Goal: Task Accomplishment & Management: Complete application form

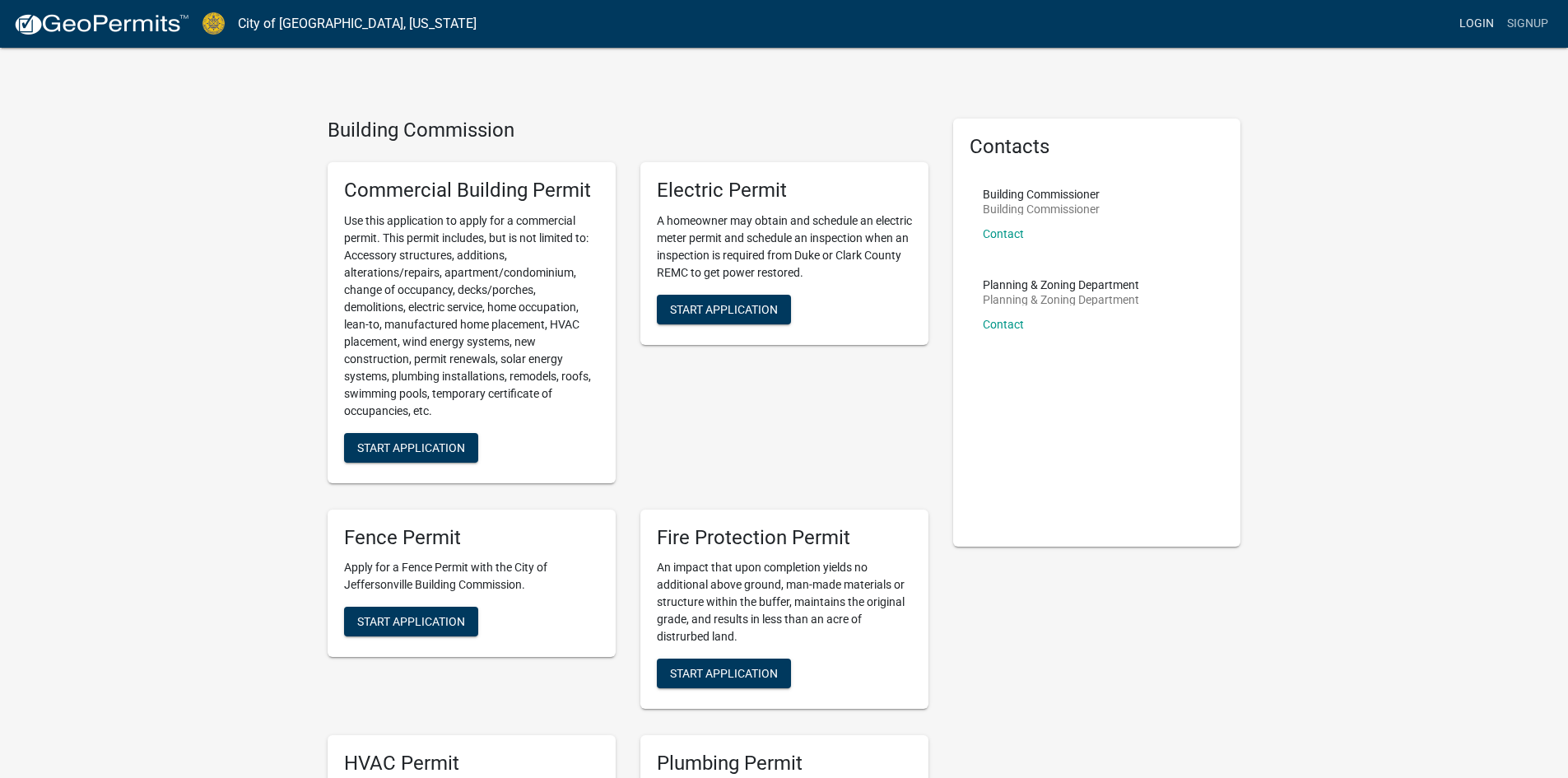
click at [1480, 18] on link "Login" at bounding box center [1477, 24] width 47 height 31
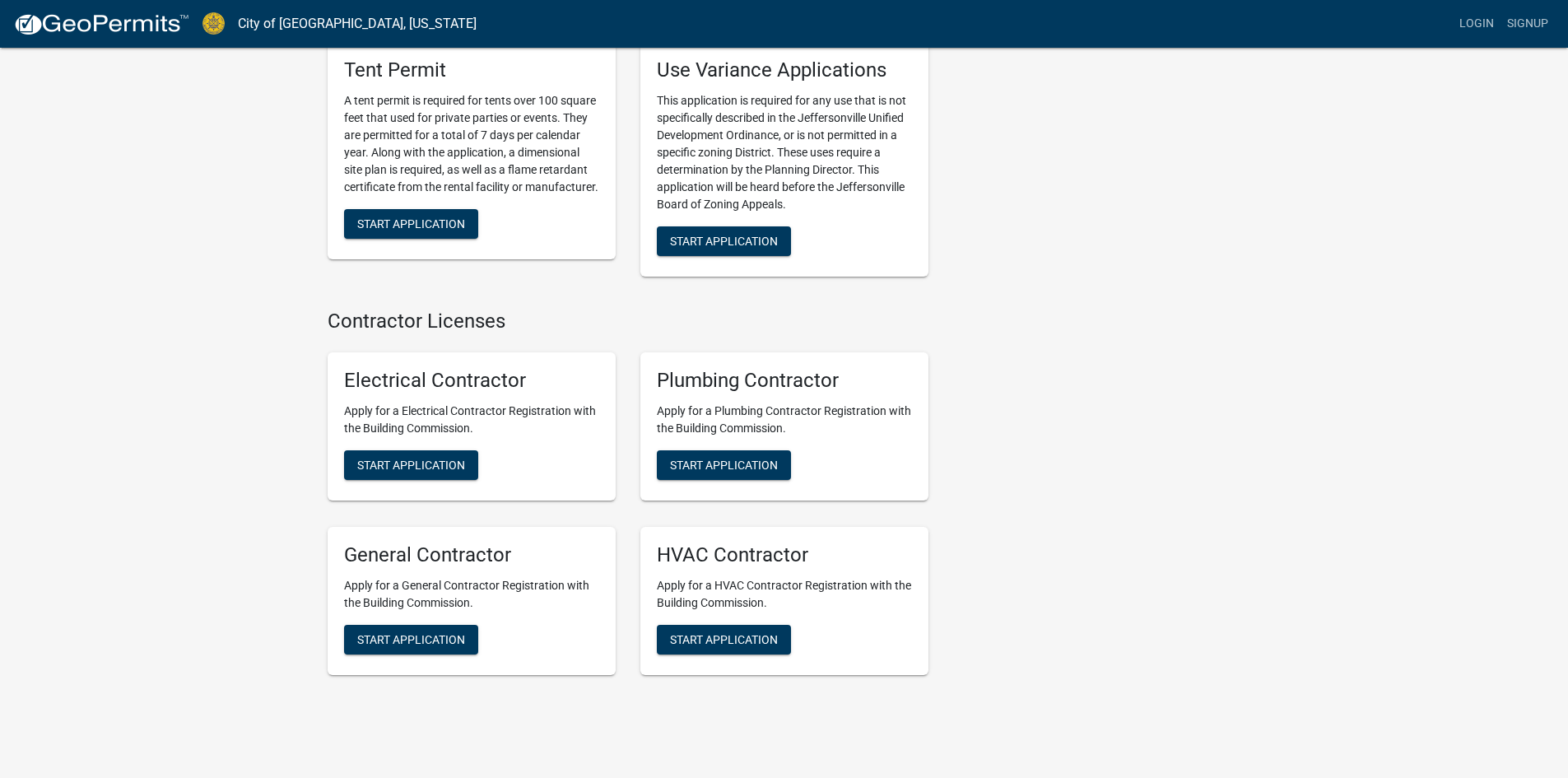
scroll to position [3230, 0]
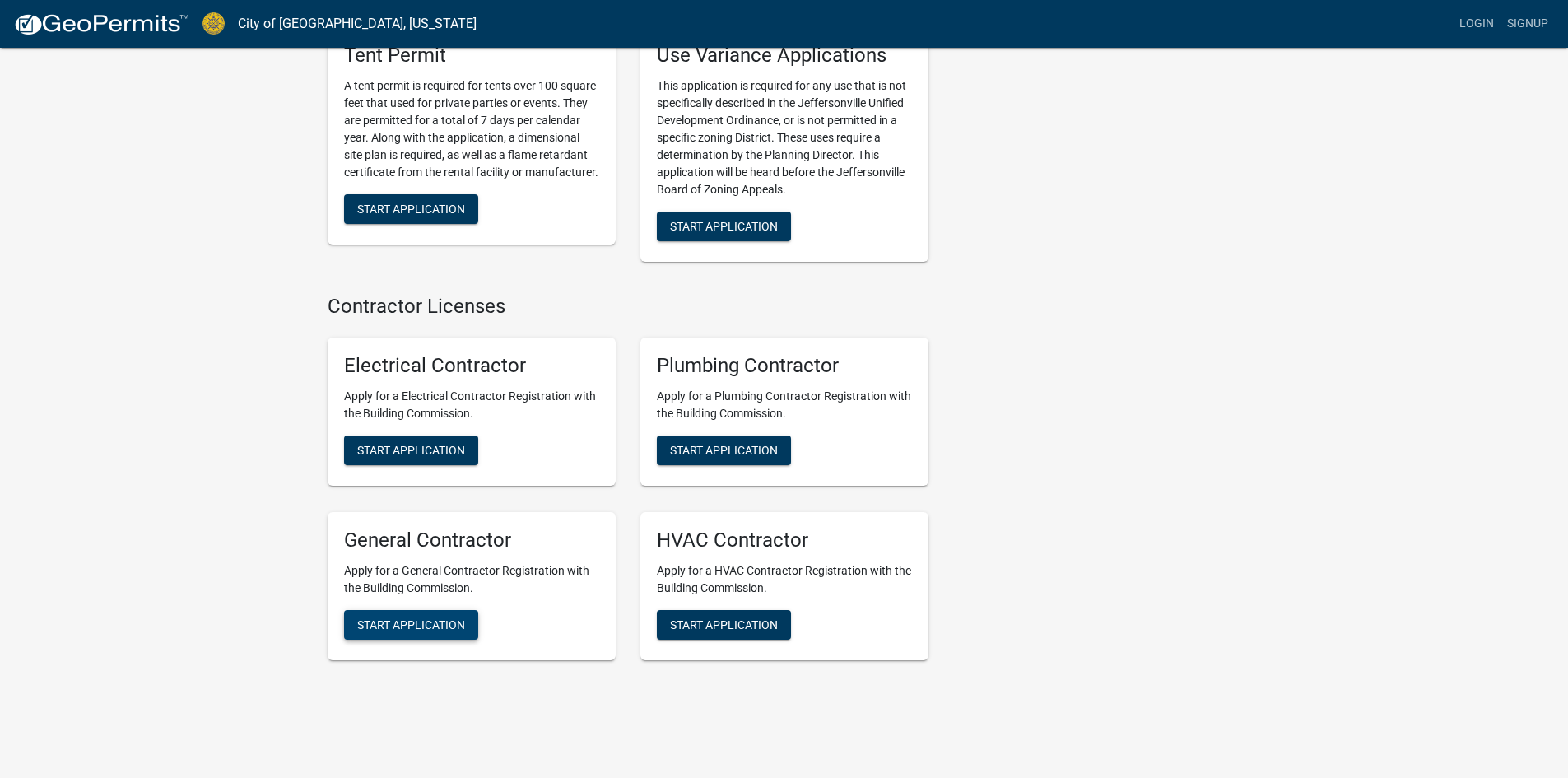
click at [393, 617] on span "Start Application" at bounding box center [411, 624] width 108 height 13
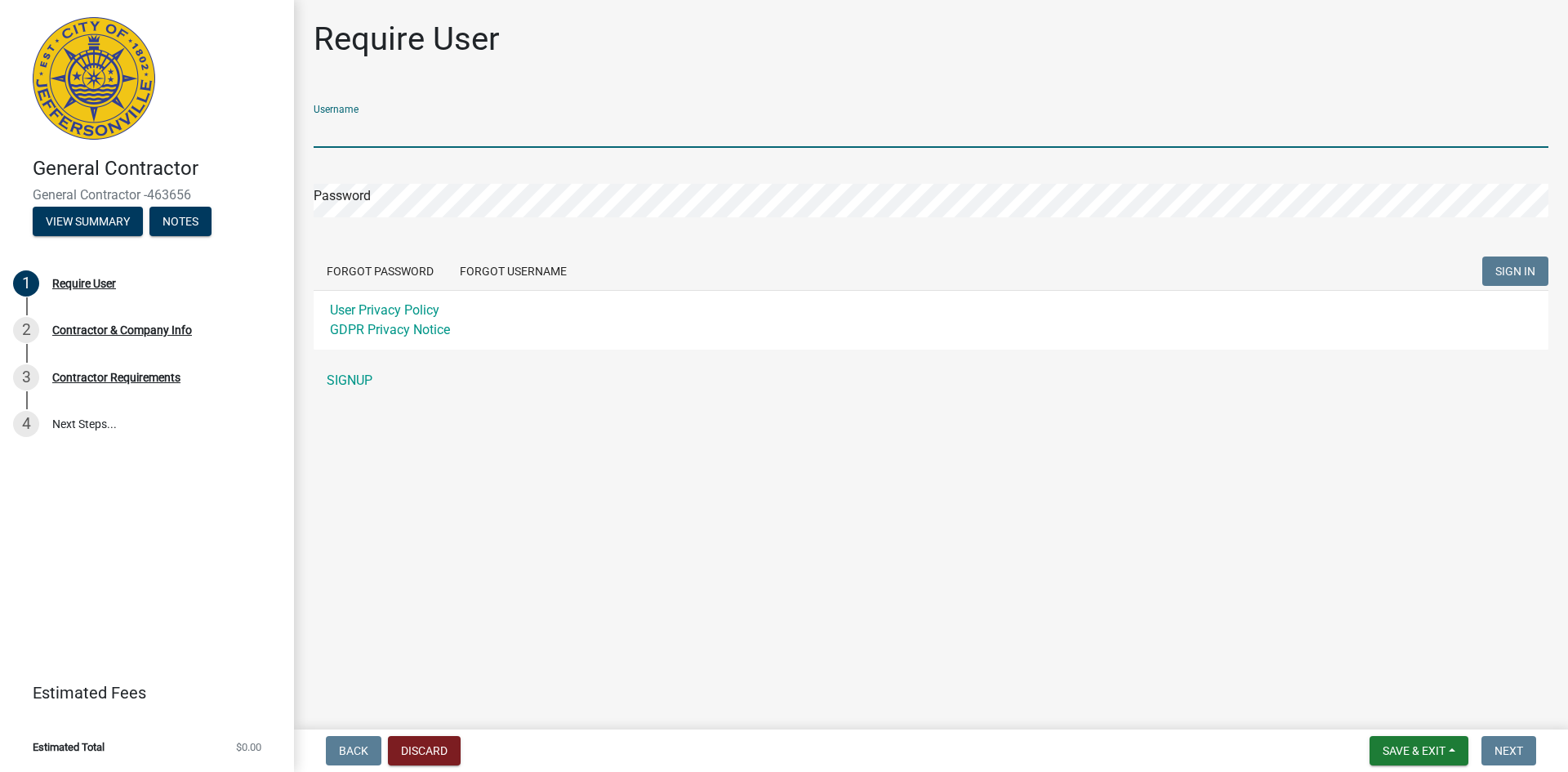
click at [410, 132] on input "Username" at bounding box center [931, 131] width 1235 height 34
type input "[PERSON_NAME][EMAIL_ADDRESS][DOMAIN_NAME]"
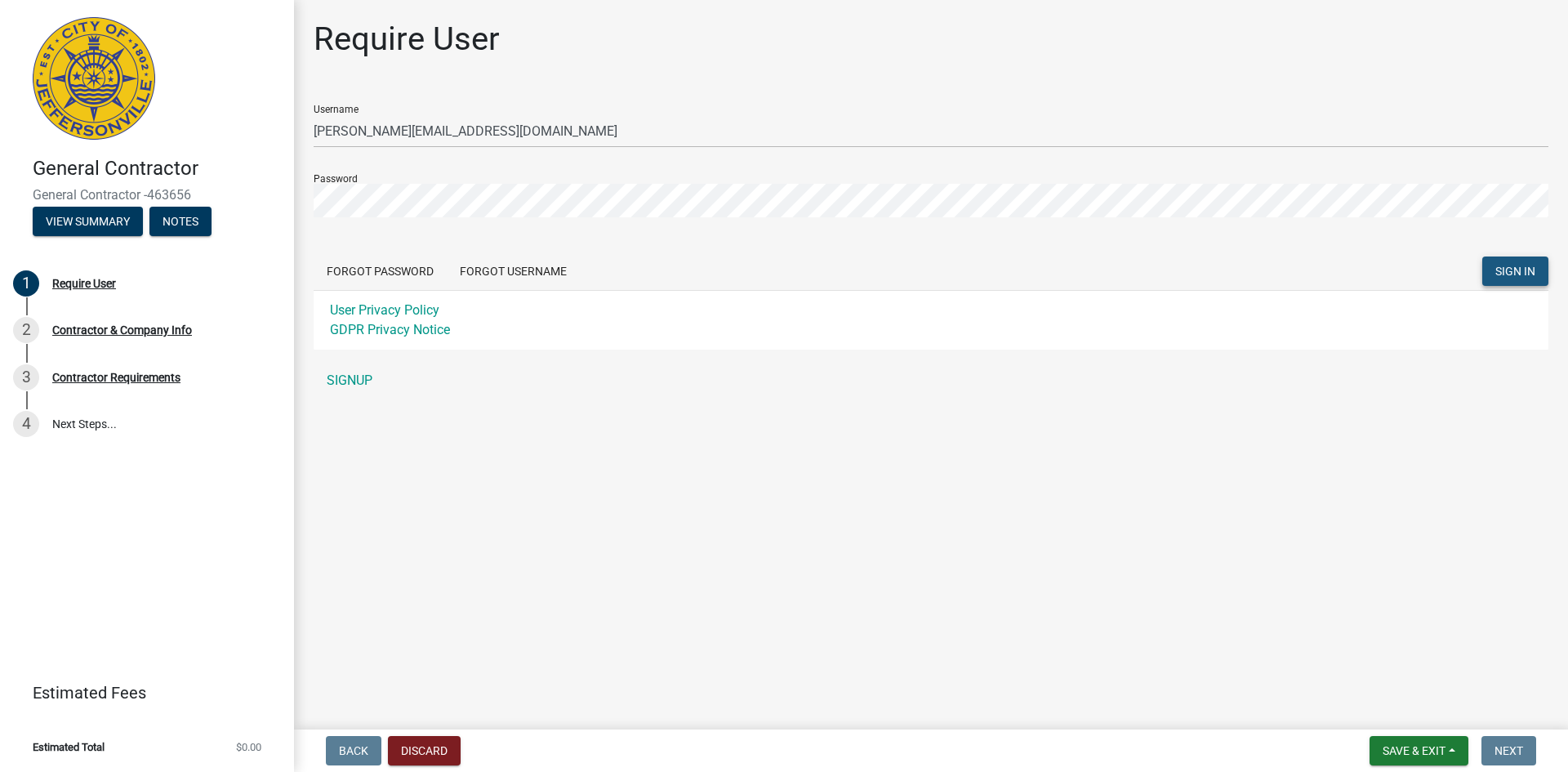
click at [1530, 271] on span "SIGN IN" at bounding box center [1515, 271] width 40 height 13
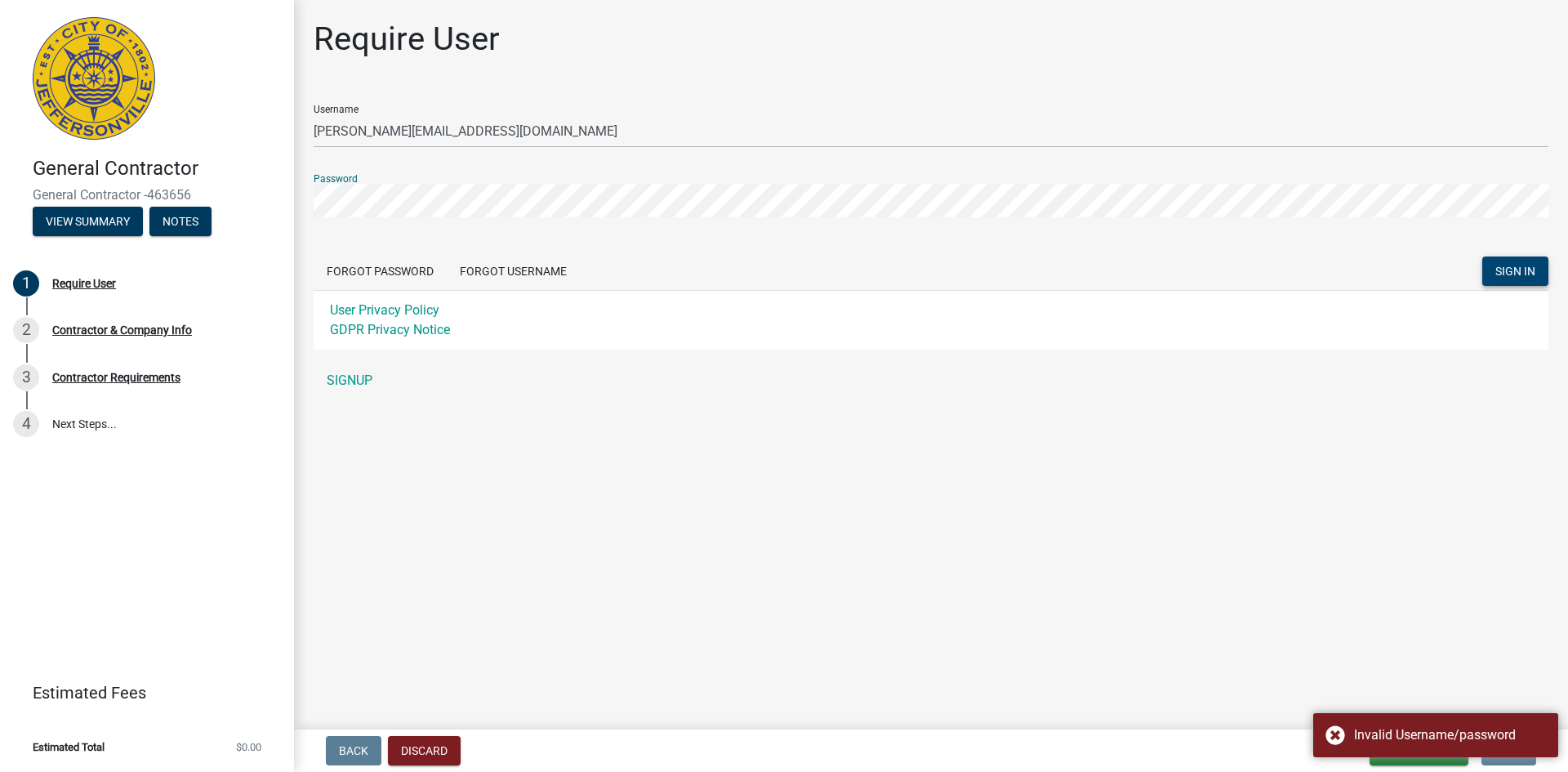
click at [1482, 256] on button "SIGN IN" at bounding box center [1515, 271] width 66 height 29
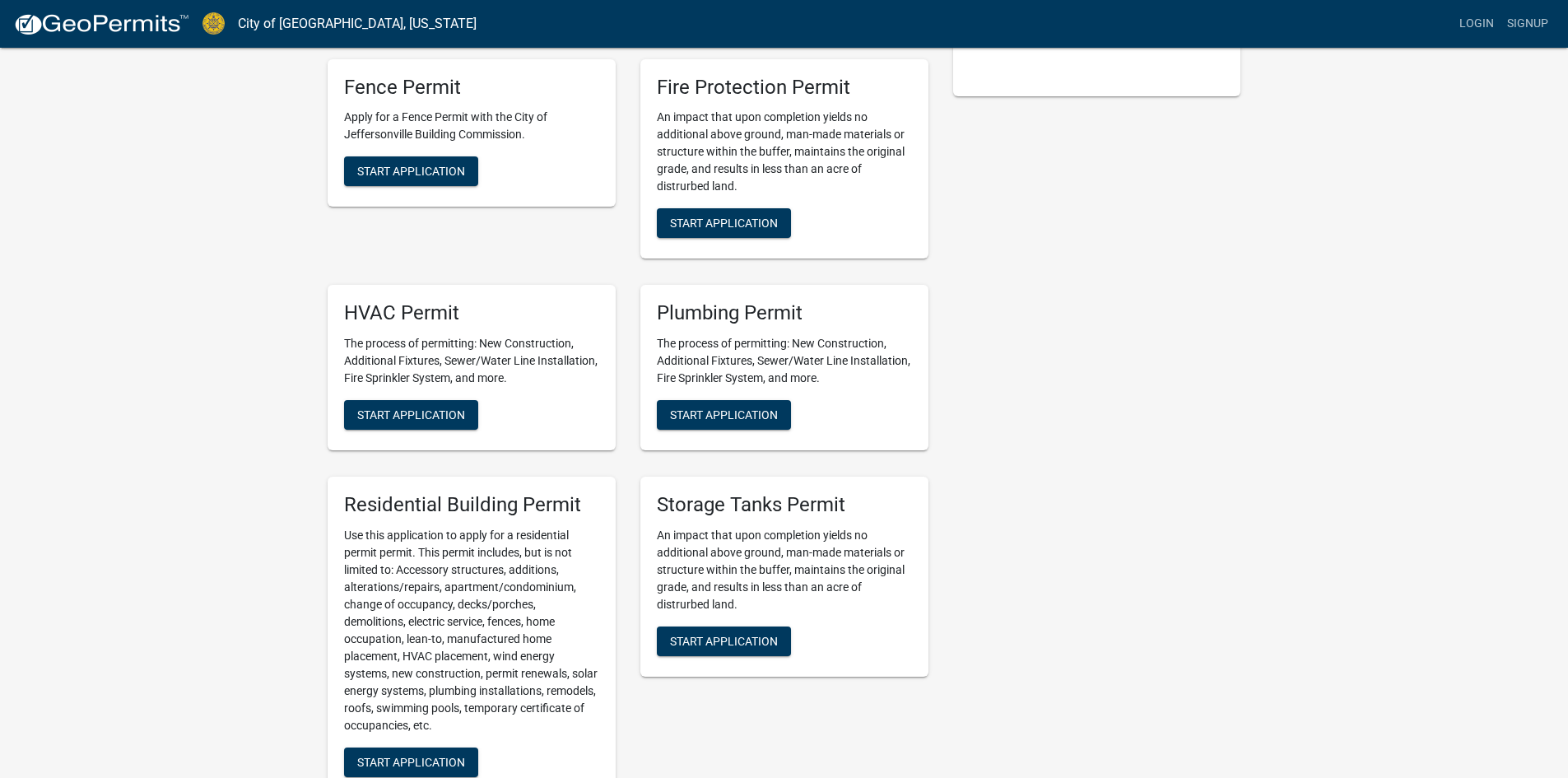
scroll to position [577, 0]
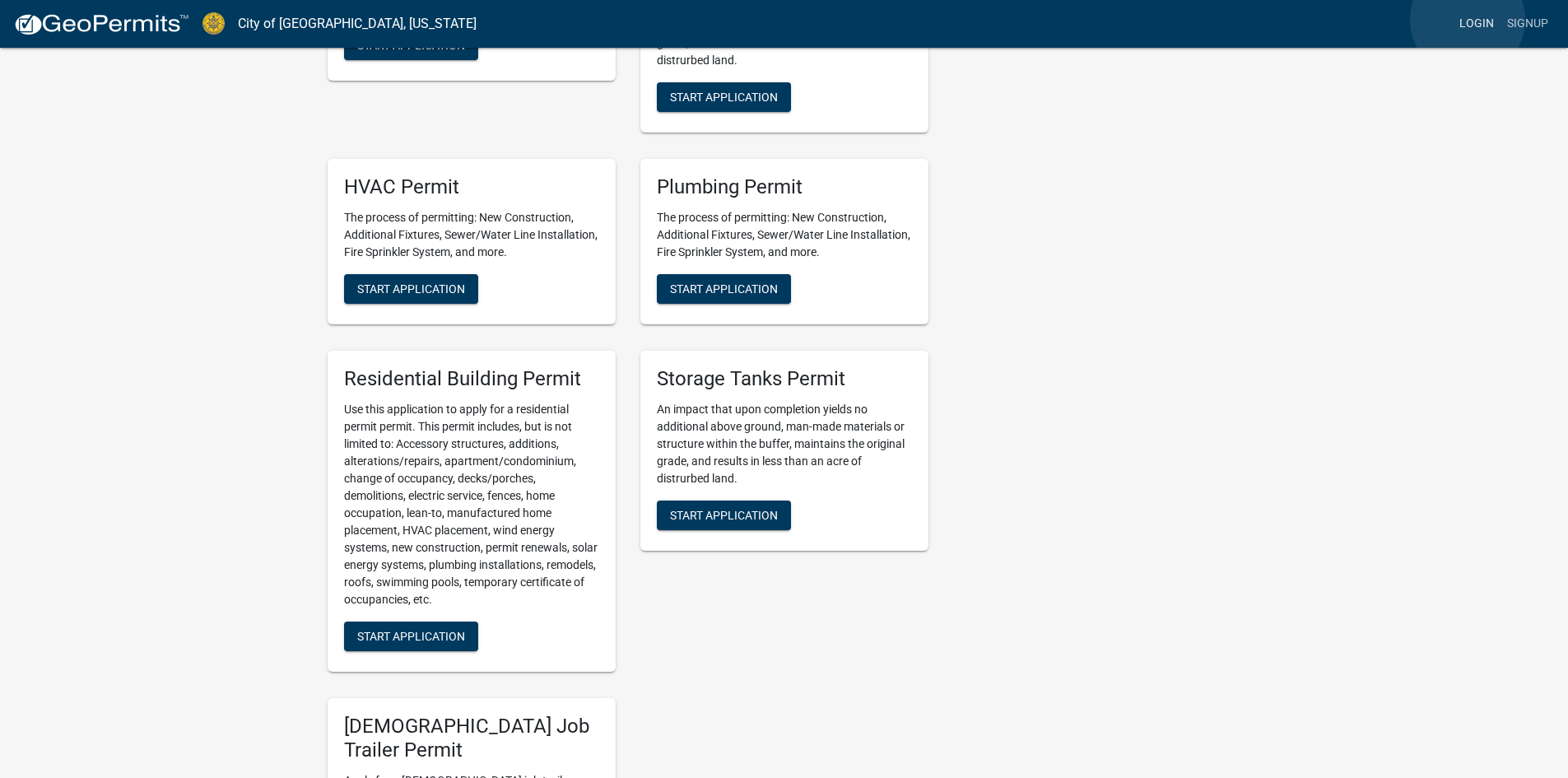
click at [1468, 20] on link "Login" at bounding box center [1477, 24] width 47 height 31
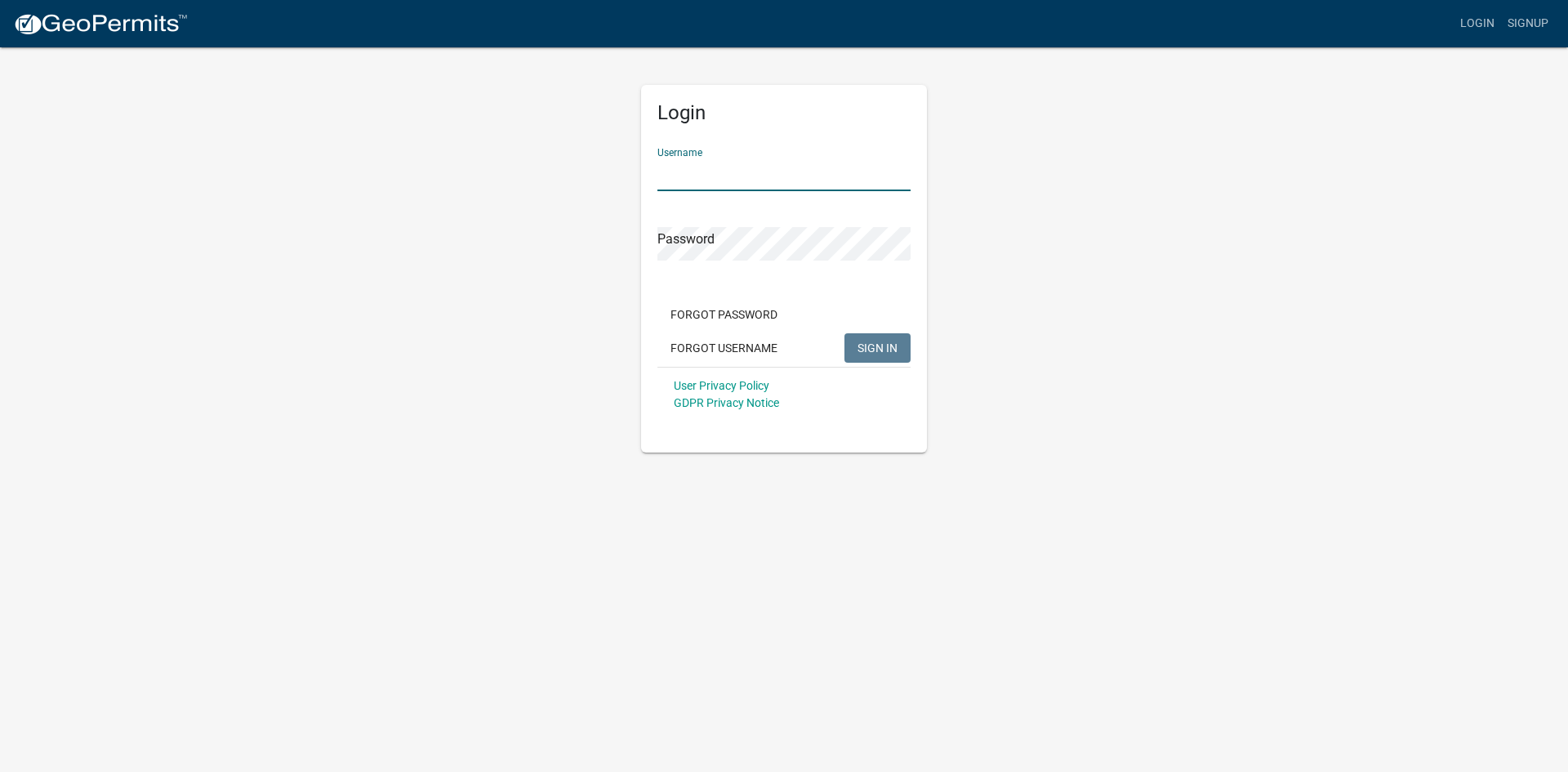
click at [758, 166] on input "Username" at bounding box center [784, 174] width 253 height 34
type input "[PERSON_NAME][EMAIL_ADDRESS][DOMAIN_NAME]"
click at [844, 334] on button "SIGN IN" at bounding box center [877, 348] width 66 height 29
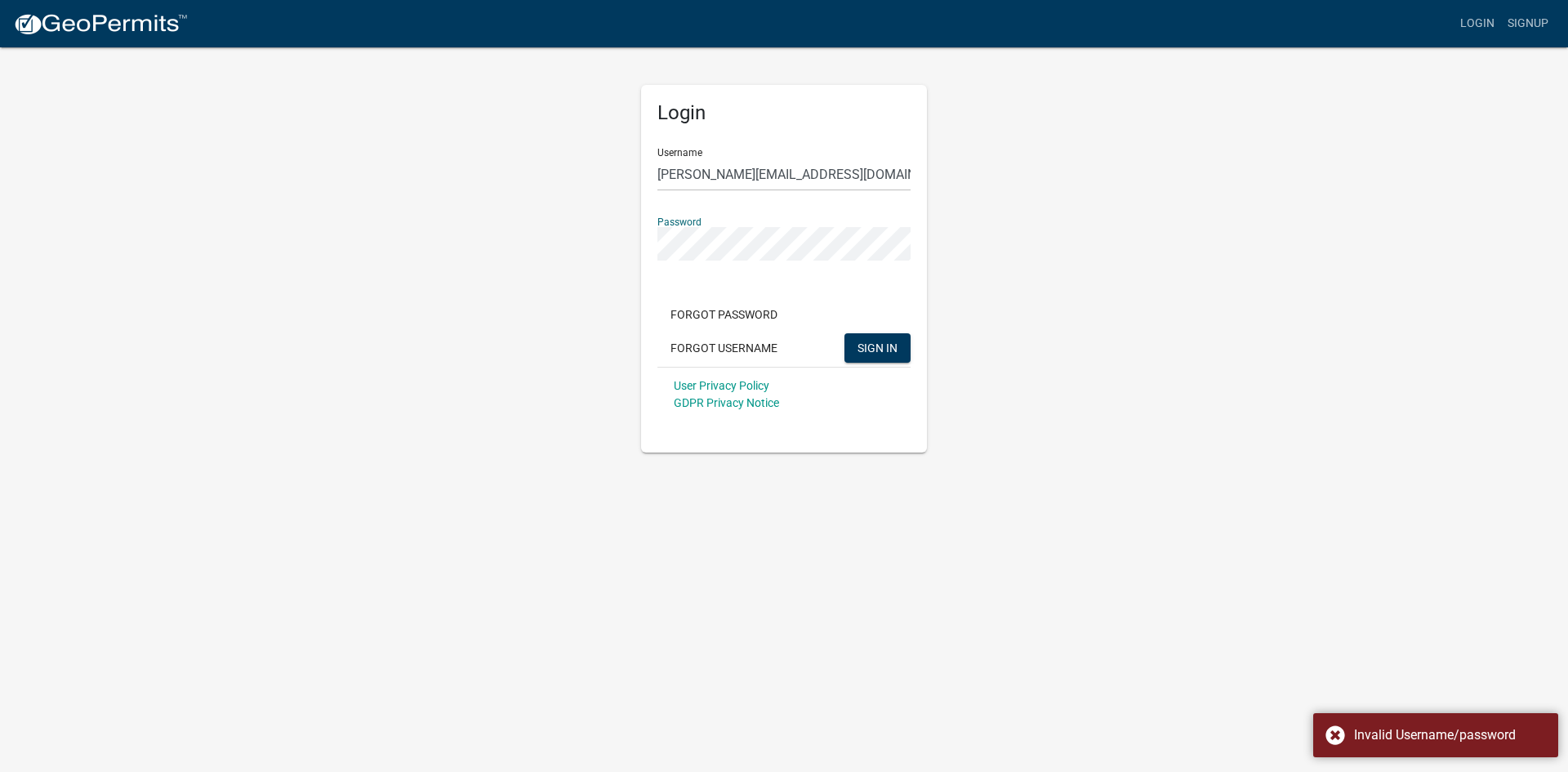
click at [584, 238] on div "Login Username donna@fredolivieri.com Password Forgot Password Forgot Username …" at bounding box center [784, 250] width 931 height 407
click at [844, 334] on button "SIGN IN" at bounding box center [877, 348] width 66 height 29
click at [710, 317] on button "Forgot Password" at bounding box center [724, 314] width 133 height 29
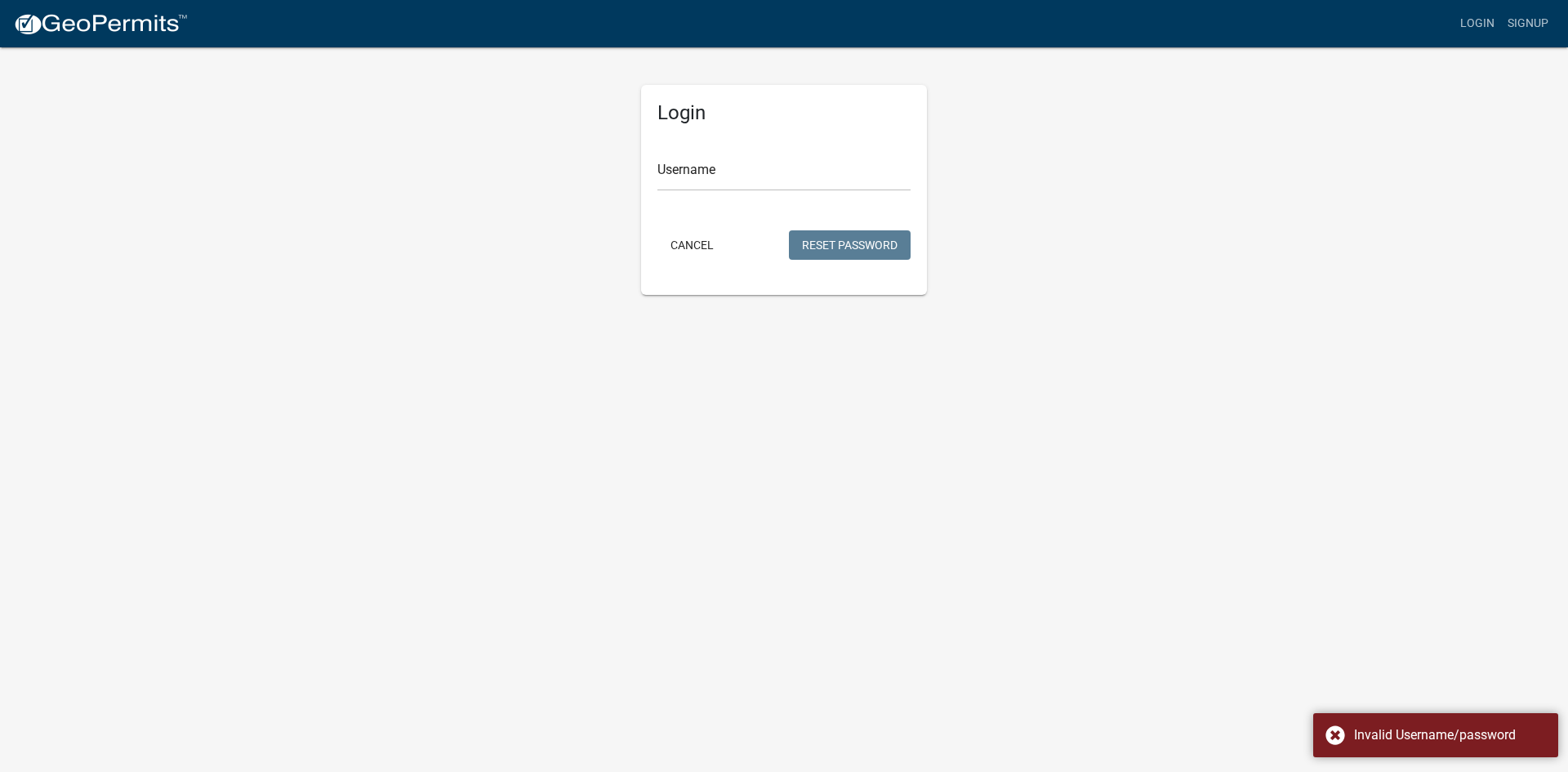
click at [1061, 454] on body "Internet Explorer does NOT work with GeoPermits. Get a new browser for more sec…" at bounding box center [784, 386] width 1568 height 772
